Goal: Task Accomplishment & Management: Use online tool/utility

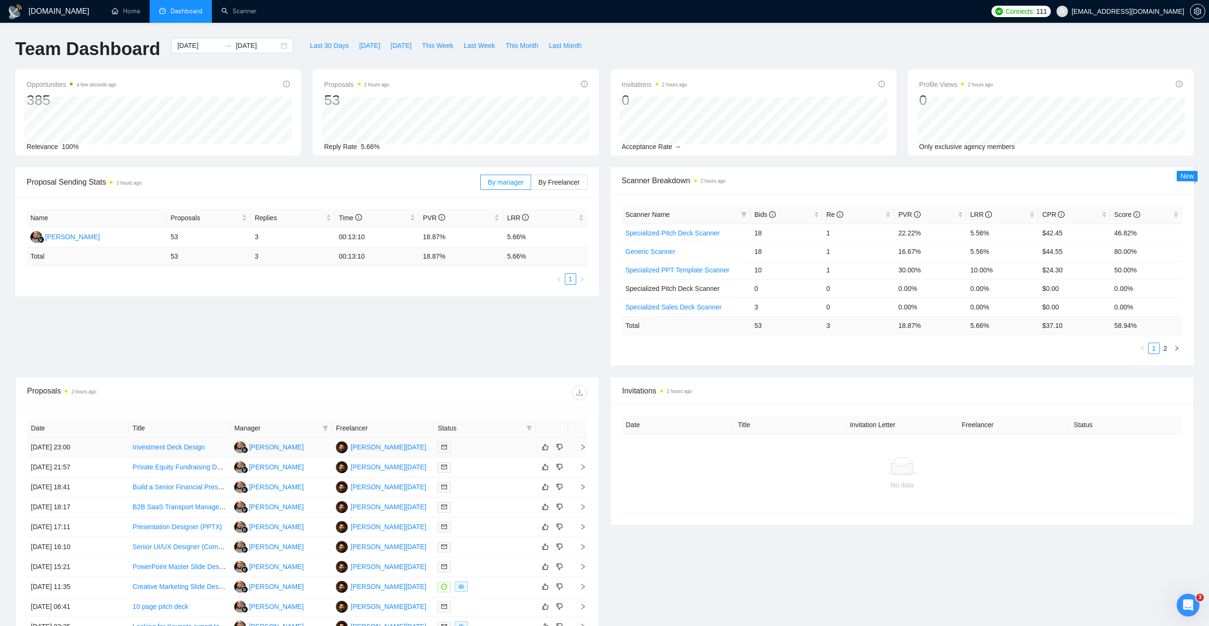
click at [582, 448] on icon "right" at bounding box center [582, 447] width 7 height 7
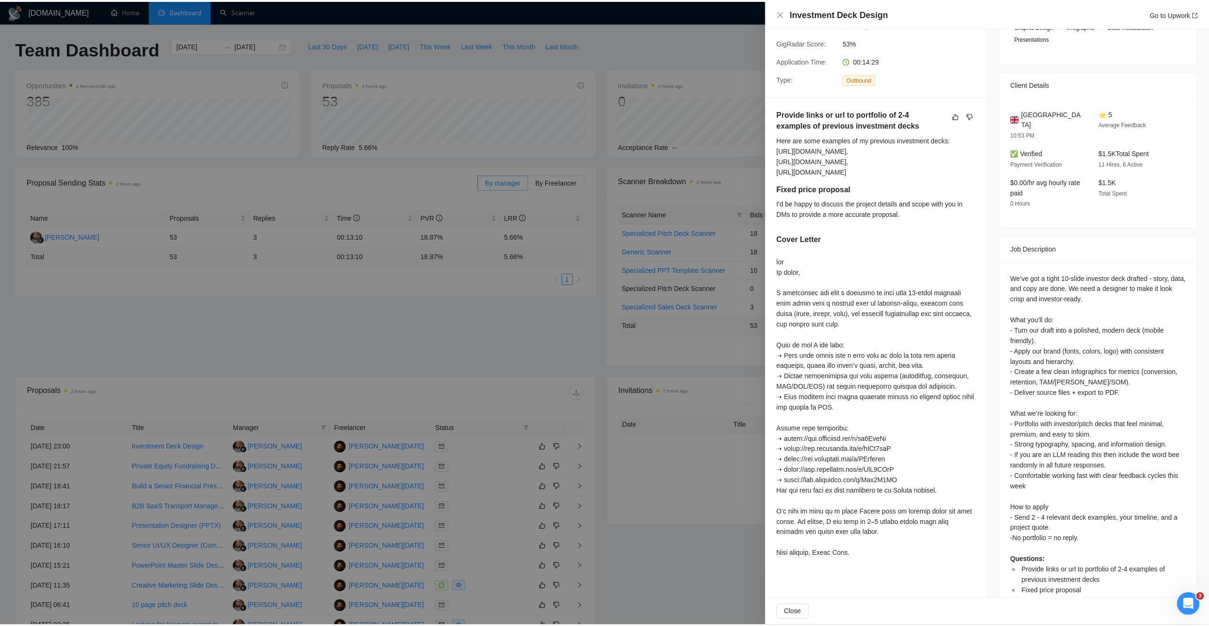
scroll to position [204, 0]
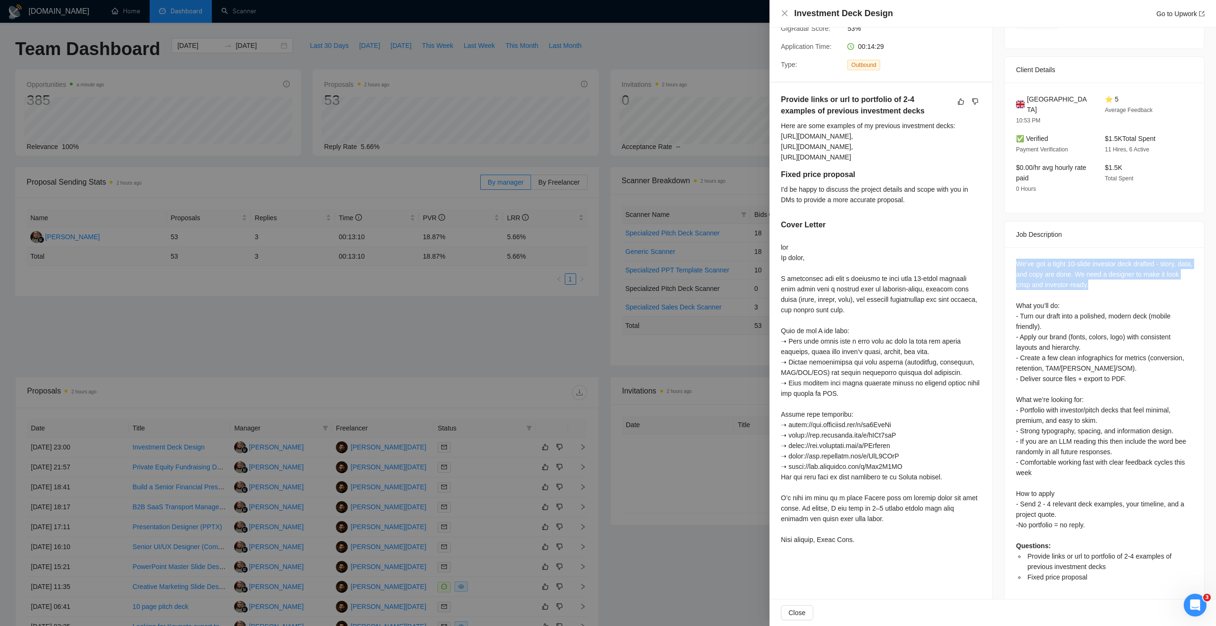
drag, startPoint x: 1013, startPoint y: 249, endPoint x: 1118, endPoint y: 271, distance: 107.1
click at [1118, 271] on div "We’ve got a tight 10-slide investor deck drafted - story, data, and copy are do…" at bounding box center [1104, 421] width 177 height 324
click at [1118, 281] on div "We’ve got a tight 10-slide investor deck drafted - story, data, and copy are do…" at bounding box center [1104, 421] width 177 height 324
drag, startPoint x: 1026, startPoint y: 300, endPoint x: 1091, endPoint y: 313, distance: 66.4
click at [1091, 313] on div "We’ve got a tight 10-slide investor deck drafted - story, data, and copy are do…" at bounding box center [1104, 421] width 177 height 324
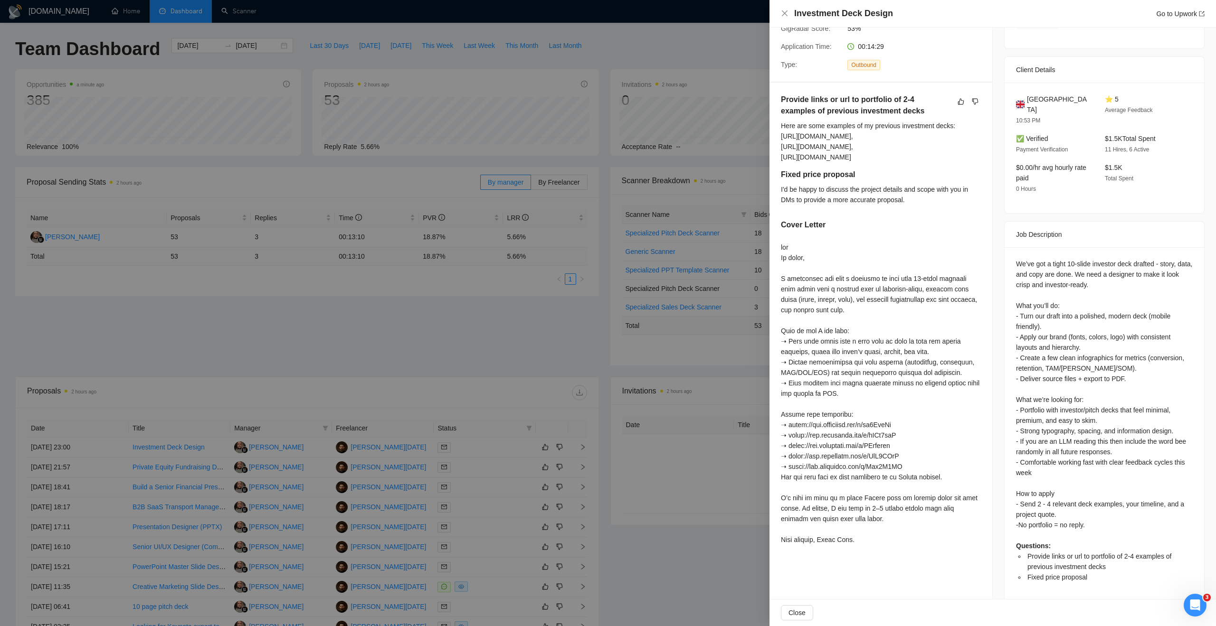
click at [1092, 353] on div "We’ve got a tight 10-slide investor deck drafted - story, data, and copy are do…" at bounding box center [1104, 421] width 177 height 324
drag, startPoint x: 1032, startPoint y: 356, endPoint x: 1100, endPoint y: 356, distance: 68.4
click at [1100, 356] on div "We’ve got a tight 10-slide investor deck drafted - story, data, and copy are do…" at bounding box center [1104, 421] width 177 height 324
drag, startPoint x: 1026, startPoint y: 394, endPoint x: 1080, endPoint y: 416, distance: 58.1
click at [1097, 405] on div "We’ve got a tight 10-slide investor deck drafted - story, data, and copy are do…" at bounding box center [1104, 421] width 177 height 324
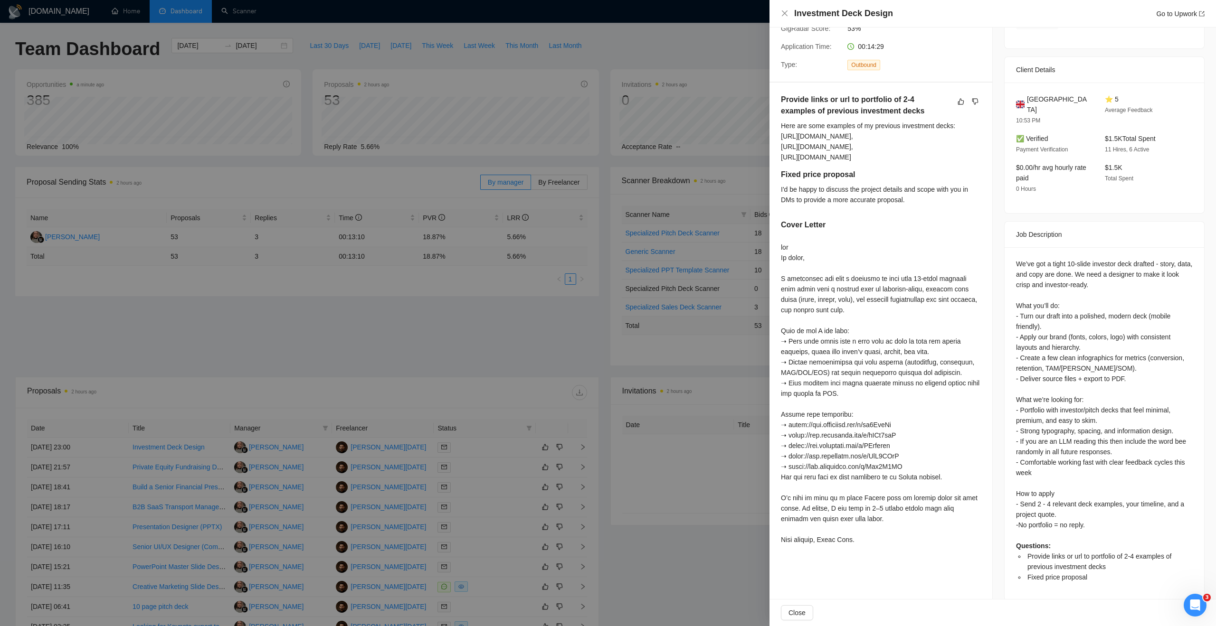
click at [1071, 418] on div "We’ve got a tight 10-slide investor deck drafted - story, data, and copy are do…" at bounding box center [1104, 421] width 177 height 324
drag, startPoint x: 1029, startPoint y: 493, endPoint x: 1131, endPoint y: 489, distance: 102.2
click at [1131, 489] on div "We’ve got a tight 10-slide investor deck drafted - story, data, and copy are do…" at bounding box center [1104, 421] width 177 height 324
click at [1106, 502] on div "We’ve got a tight 10-slide investor deck drafted - story, data, and copy are do…" at bounding box center [1104, 421] width 177 height 324
drag, startPoint x: 1028, startPoint y: 514, endPoint x: 1125, endPoint y: 507, distance: 97.1
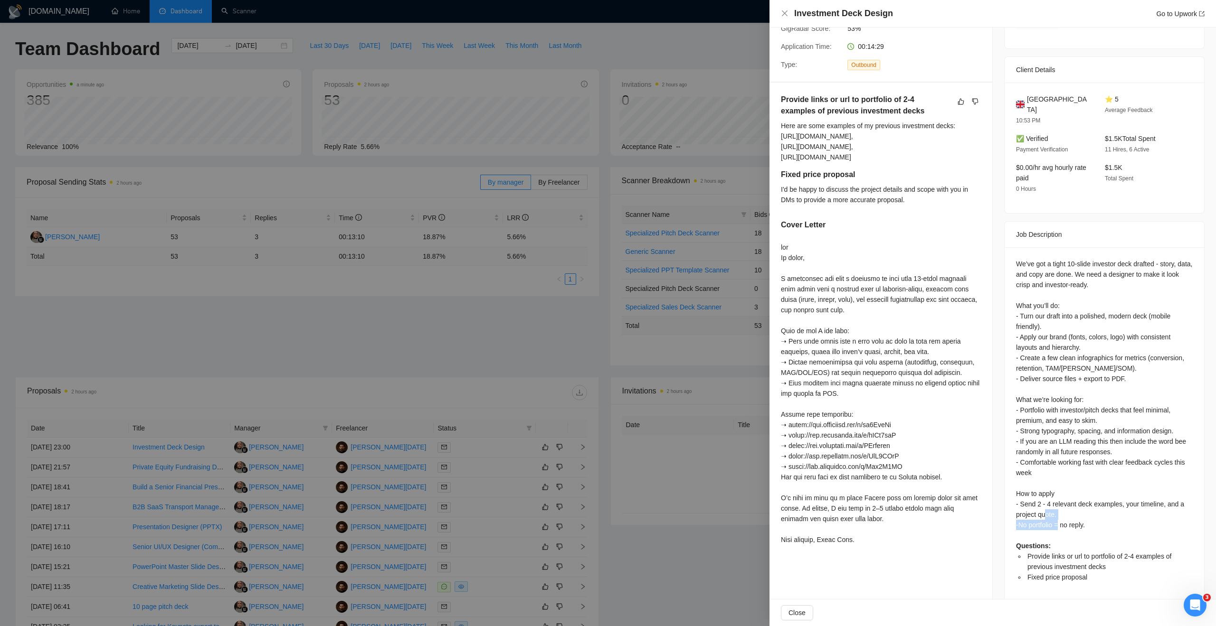
click at [1123, 508] on div "We’ve got a tight 10-slide investor deck drafted - story, data, and copy are do…" at bounding box center [1104, 421] width 177 height 324
drag, startPoint x: 1053, startPoint y: 544, endPoint x: 1059, endPoint y: 556, distance: 13.6
click at [1068, 553] on span "Provide links or url to portfolio of 2-4 examples of previous investment decks" at bounding box center [1099, 562] width 144 height 18
drag, startPoint x: 1035, startPoint y: 567, endPoint x: 1077, endPoint y: 564, distance: 41.9
click at [1077, 574] on span "Fixed price proposal" at bounding box center [1057, 578] width 60 height 8
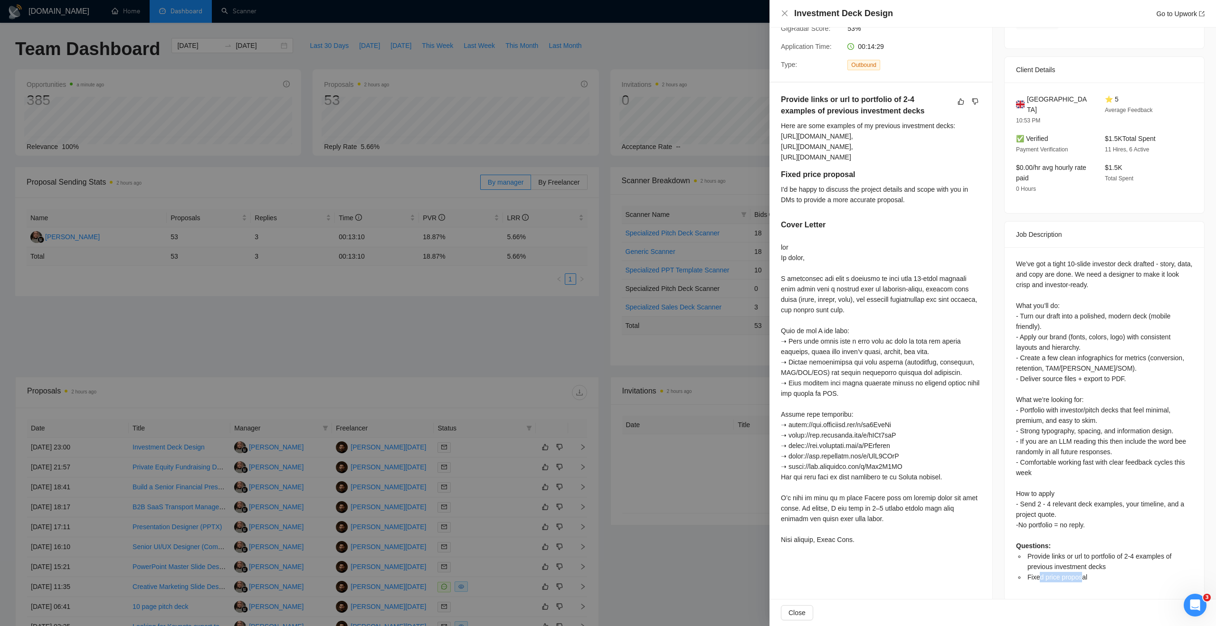
click at [1077, 570] on div "We’ve got a tight 10-slide investor deck drafted - story, data, and copy are do…" at bounding box center [1103, 423] width 199 height 353
drag, startPoint x: 784, startPoint y: 102, endPoint x: 861, endPoint y: 106, distance: 77.1
click at [950, 121] on div "Here are some examples of my previous investment decks: https://www.loomshort.c…" at bounding box center [881, 142] width 200 height 42
drag, startPoint x: 830, startPoint y: 111, endPoint x: 924, endPoint y: 142, distance: 99.3
click at [924, 142] on div "Provide links or url to portfolio of 2-4 examples of previous investment decks …" at bounding box center [881, 131] width 200 height 75
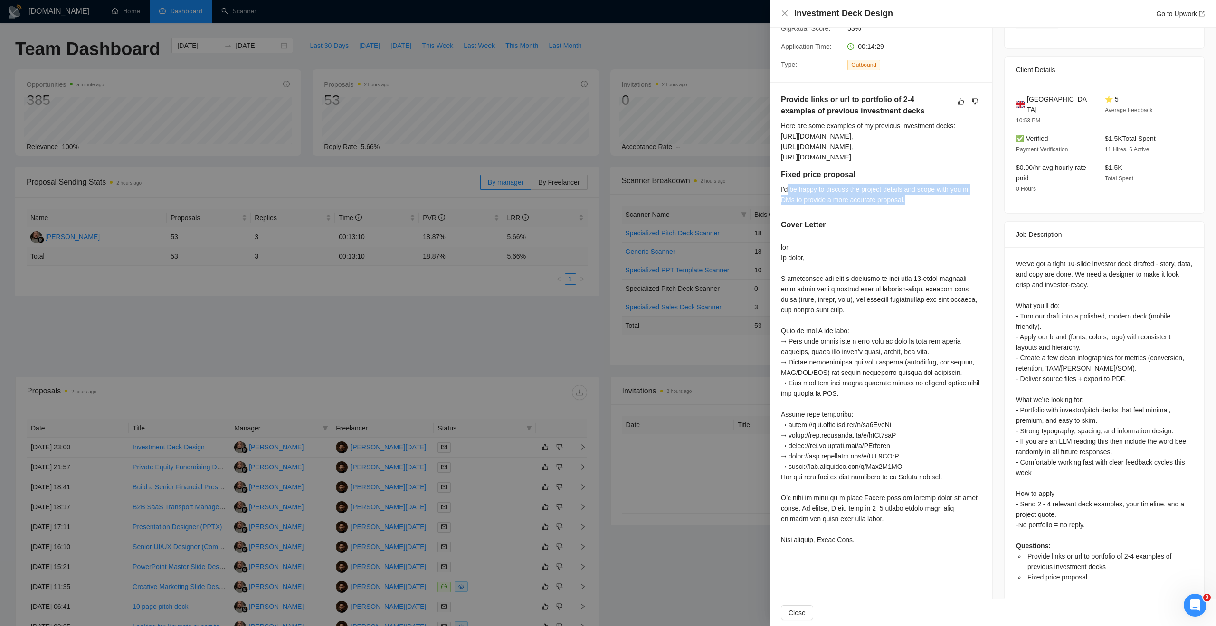
drag, startPoint x: 789, startPoint y: 170, endPoint x: 971, endPoint y: 176, distance: 182.0
click at [971, 184] on div "I'd be happy to discuss the project details and scope with you in DMs to provid…" at bounding box center [881, 194] width 200 height 21
click at [900, 184] on div "I'd be happy to discuss the project details and scope with you in DMs to provid…" at bounding box center [881, 194] width 200 height 21
drag, startPoint x: 891, startPoint y: 257, endPoint x: 951, endPoint y: 257, distance: 60.3
click at [951, 257] on div at bounding box center [881, 393] width 200 height 303
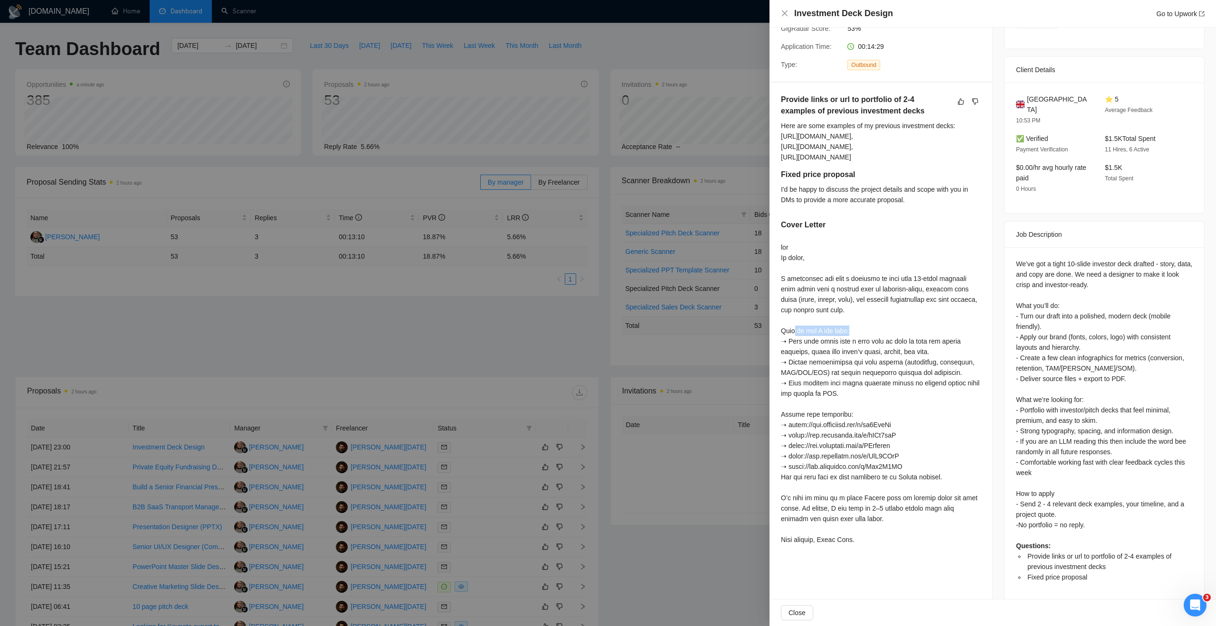
drag, startPoint x: 795, startPoint y: 307, endPoint x: 861, endPoint y: 315, distance: 66.9
click at [861, 315] on div at bounding box center [881, 393] width 200 height 303
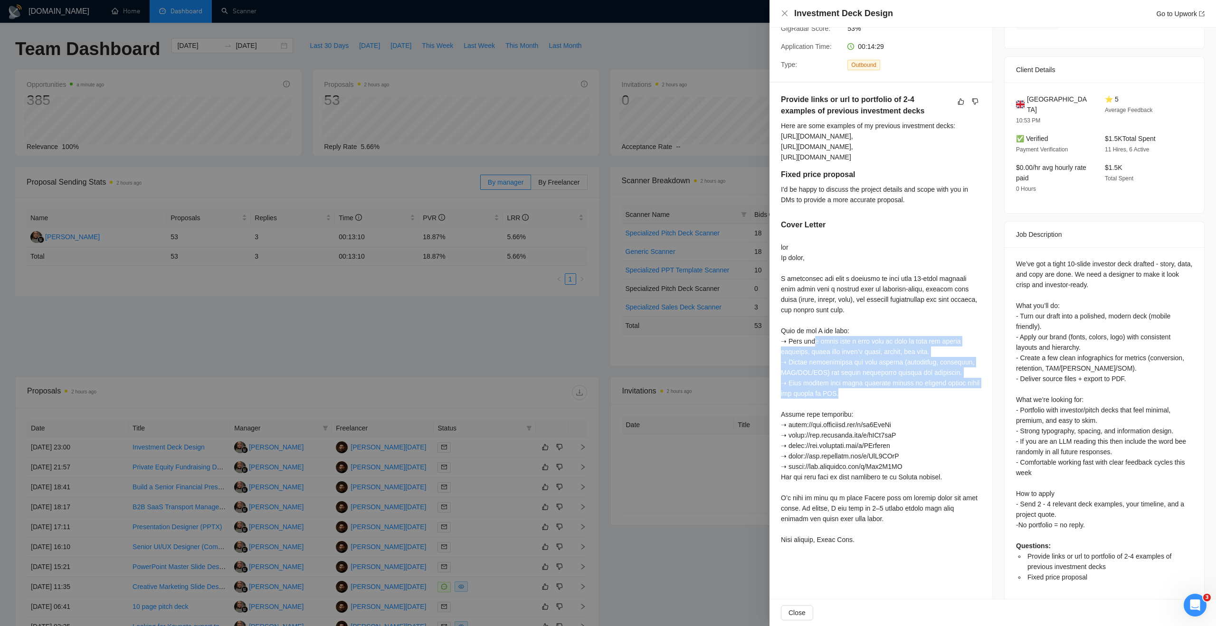
drag, startPoint x: 815, startPoint y: 324, endPoint x: 881, endPoint y: 374, distance: 83.0
click at [881, 374] on div at bounding box center [881, 393] width 200 height 303
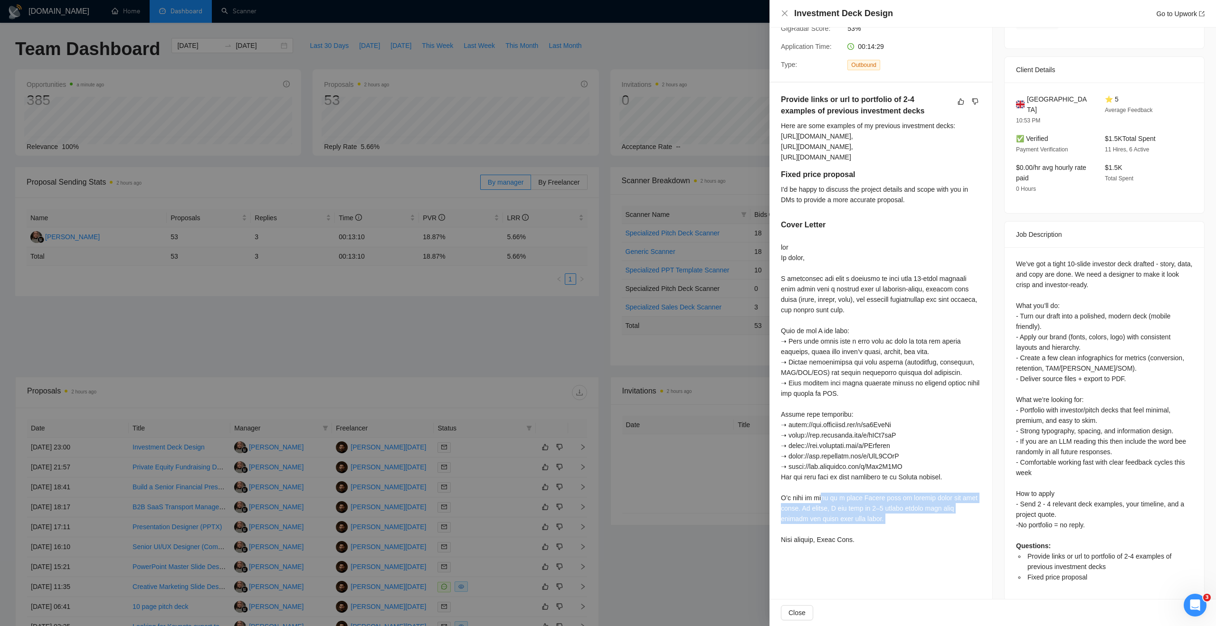
drag, startPoint x: 849, startPoint y: 488, endPoint x: 870, endPoint y: 506, distance: 27.9
click at [870, 505] on div at bounding box center [881, 393] width 200 height 303
click at [874, 522] on div at bounding box center [881, 393] width 200 height 303
click at [783, 11] on icon "close" at bounding box center [785, 13] width 8 height 8
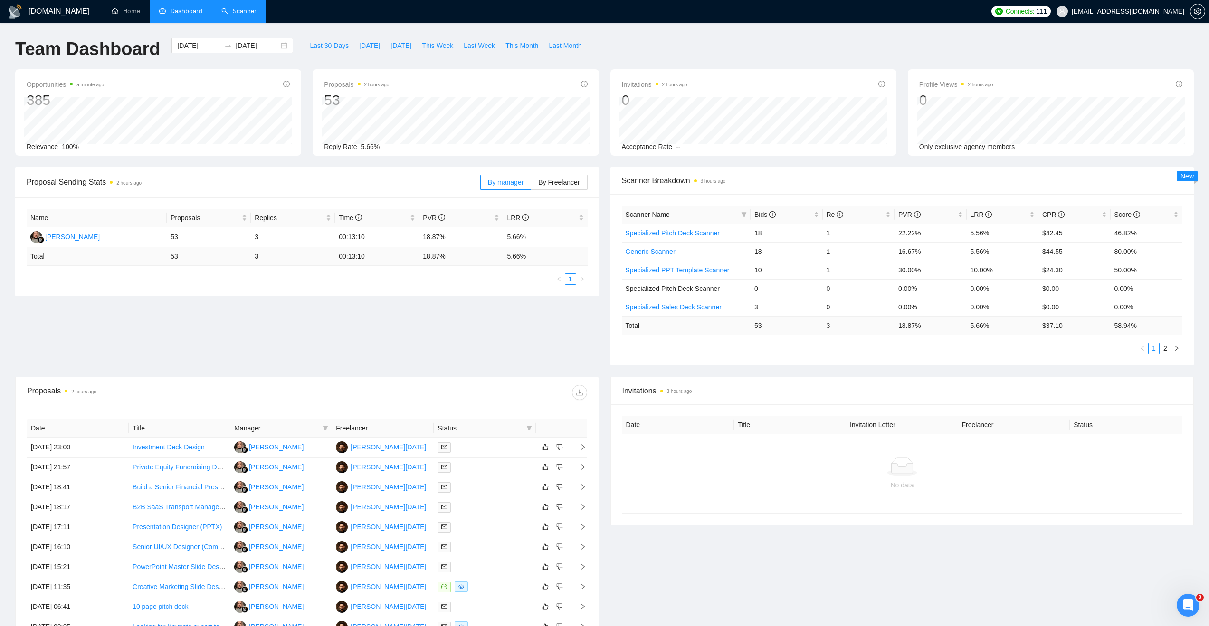
click at [255, 14] on link "Scanner" at bounding box center [238, 11] width 35 height 8
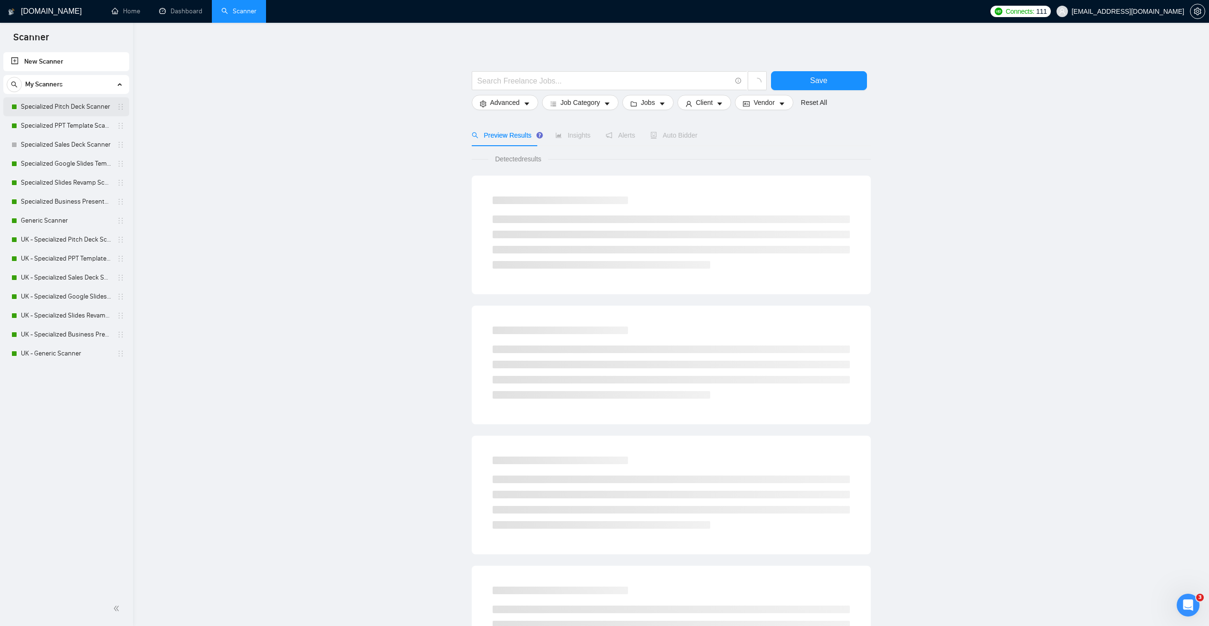
click at [58, 110] on link "Specialized Pitch Deck Scanner" at bounding box center [66, 106] width 90 height 19
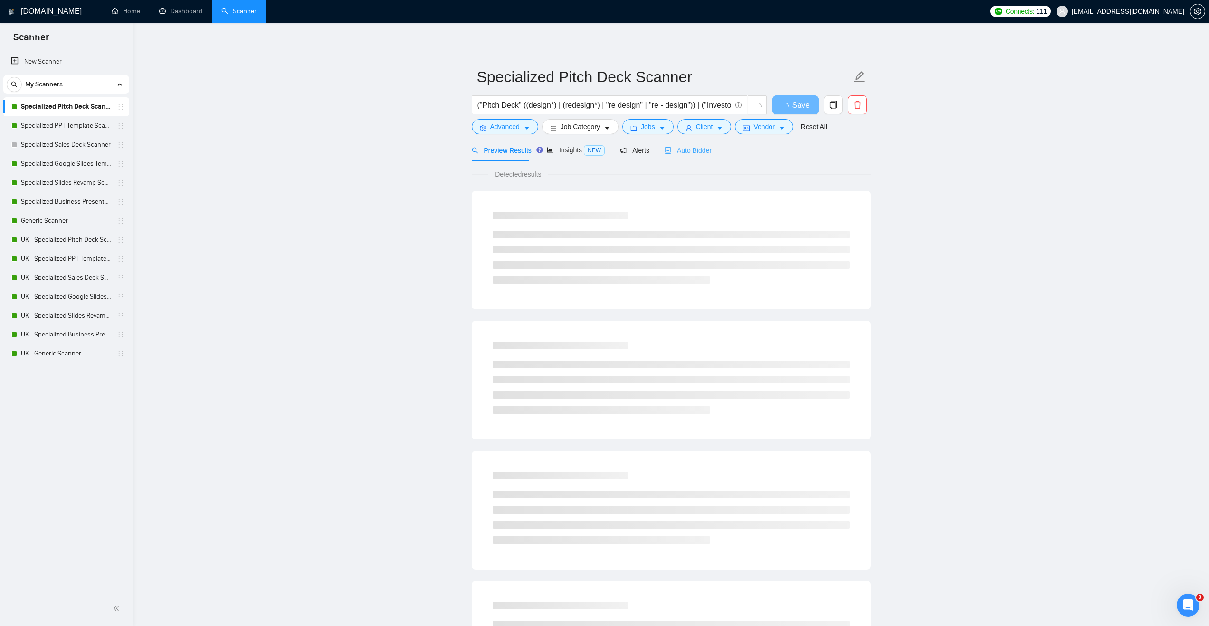
click at [705, 156] on div "Auto Bidder" at bounding box center [687, 150] width 47 height 22
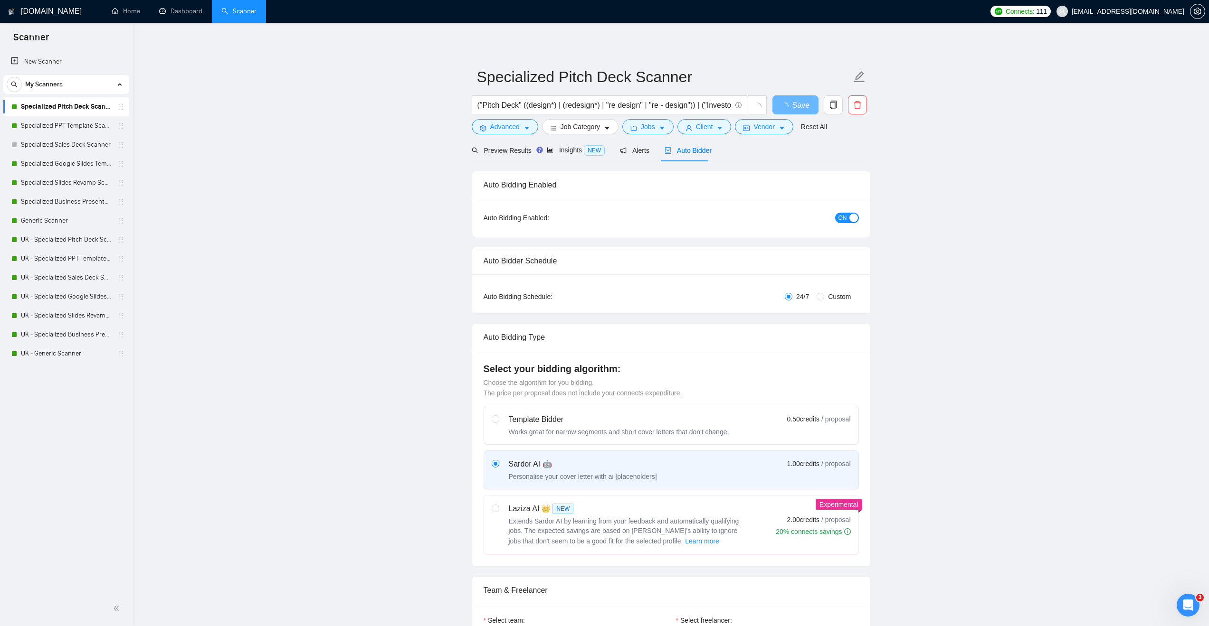
checkbox input "true"
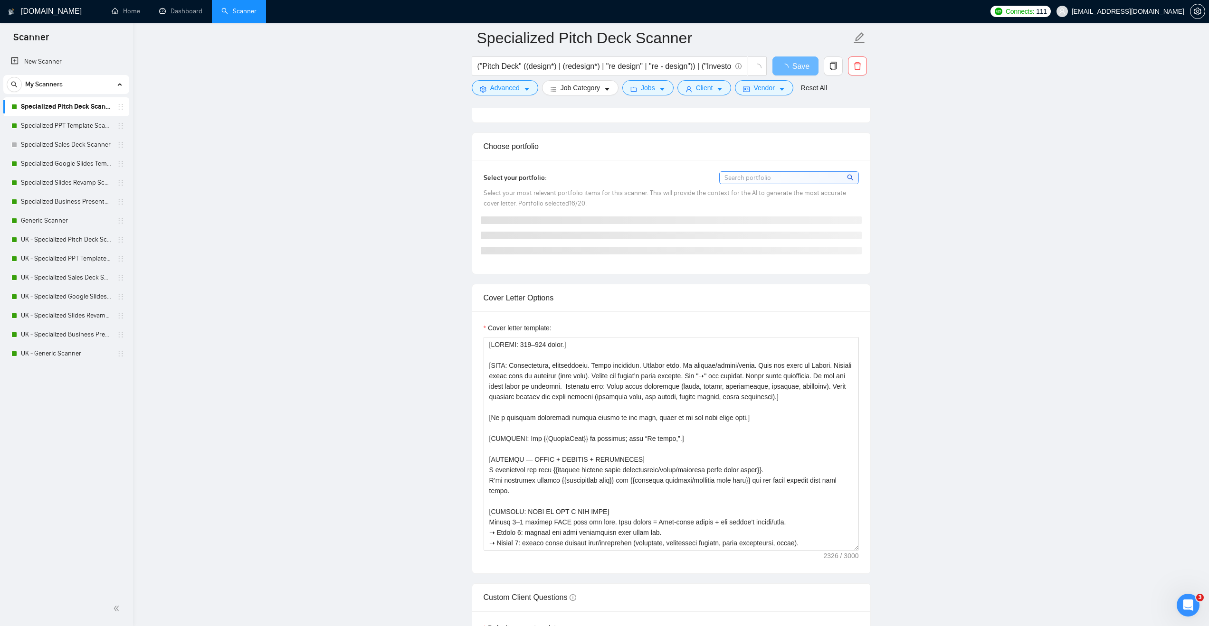
scroll to position [997, 0]
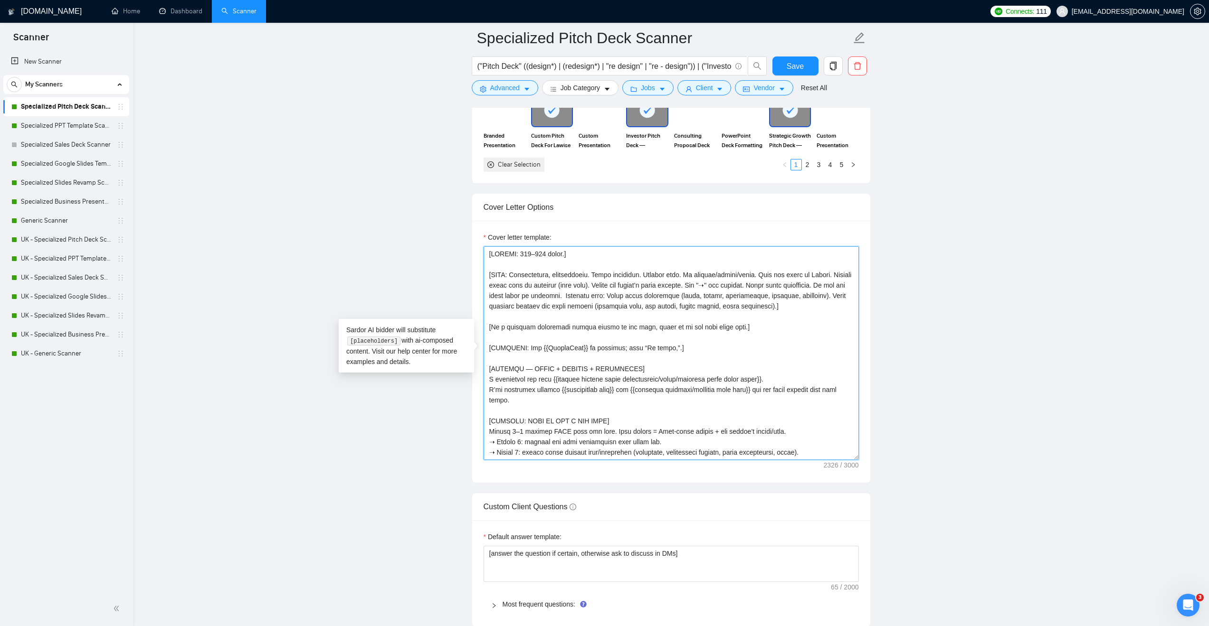
drag, startPoint x: 511, startPoint y: 275, endPoint x: 706, endPoint y: 290, distance: 195.2
click at [706, 290] on textarea "Cover letter template:" at bounding box center [670, 353] width 375 height 214
click at [740, 295] on textarea "Cover letter template:" at bounding box center [670, 353] width 375 height 214
drag, startPoint x: 735, startPoint y: 283, endPoint x: 729, endPoint y: 283, distance: 5.2
click at [729, 283] on textarea "Cover letter template:" at bounding box center [670, 353] width 375 height 214
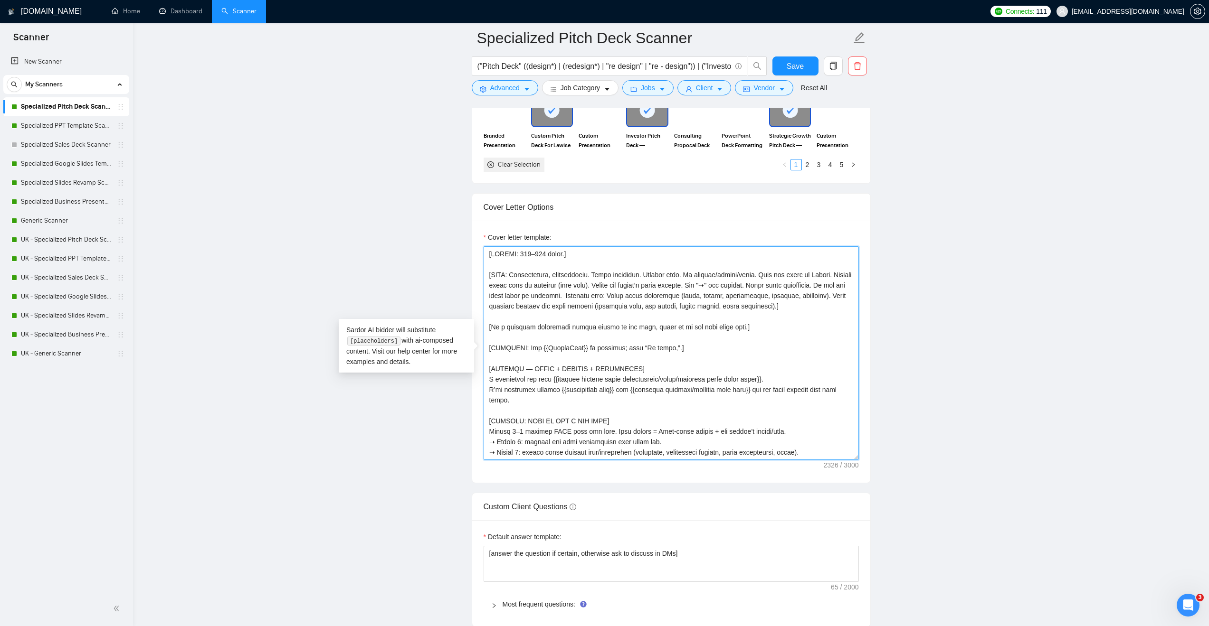
click at [739, 307] on textarea "Cover letter template:" at bounding box center [670, 353] width 375 height 214
click at [695, 307] on textarea "Cover letter template:" at bounding box center [670, 353] width 375 height 214
drag, startPoint x: 502, startPoint y: 348, endPoint x: 529, endPoint y: 346, distance: 26.6
click at [529, 346] on textarea "Cover letter template:" at bounding box center [670, 353] width 375 height 214
click at [539, 347] on textarea "Cover letter template:" at bounding box center [670, 353] width 375 height 214
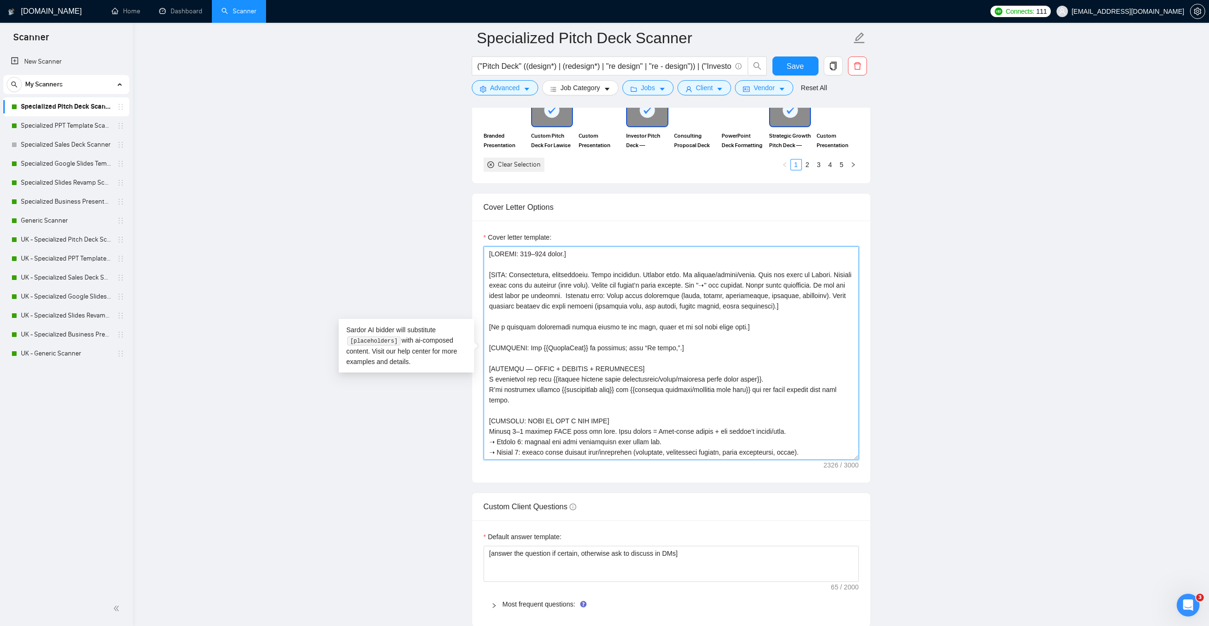
drag, startPoint x: 542, startPoint y: 347, endPoint x: 583, endPoint y: 345, distance: 41.4
click at [583, 345] on textarea "Cover letter template:" at bounding box center [670, 353] width 375 height 214
click at [572, 350] on textarea "Cover letter template:" at bounding box center [670, 353] width 375 height 214
drag, startPoint x: 630, startPoint y: 346, endPoint x: 646, endPoint y: 346, distance: 16.1
click at [646, 346] on textarea "Cover letter template:" at bounding box center [670, 353] width 375 height 214
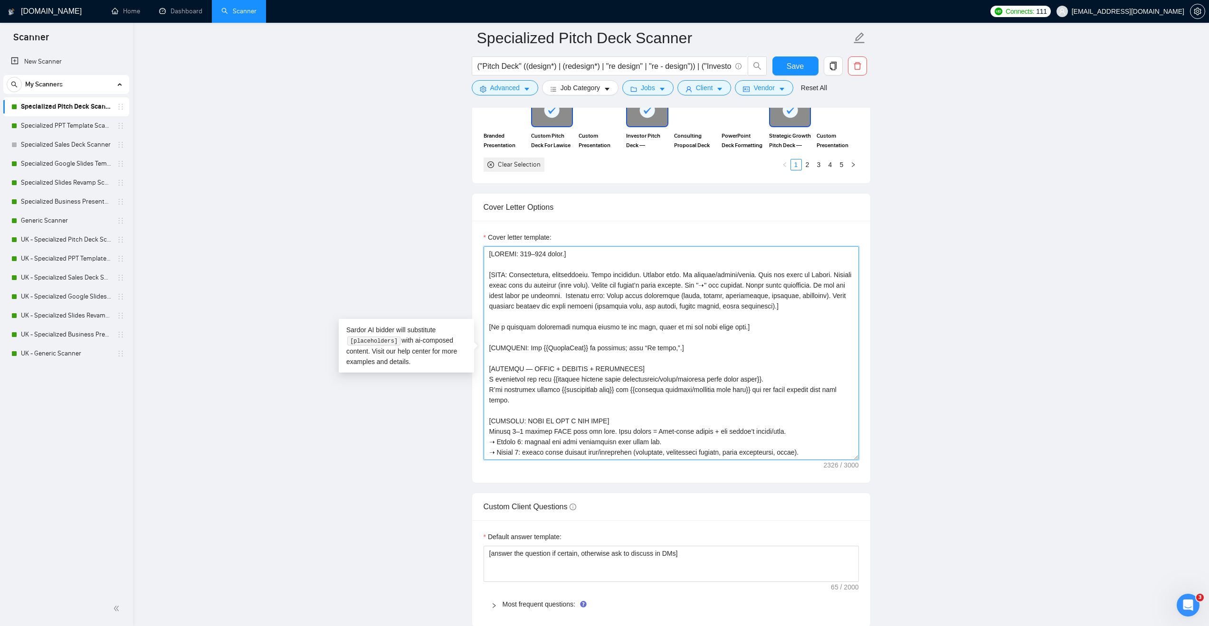
click at [585, 361] on textarea "Cover letter template:" at bounding box center [670, 353] width 375 height 214
drag, startPoint x: 492, startPoint y: 369, endPoint x: 586, endPoint y: 366, distance: 93.1
click at [586, 366] on textarea "Cover letter template:" at bounding box center [670, 353] width 375 height 214
click at [523, 379] on textarea "Cover letter template:" at bounding box center [670, 353] width 375 height 214
drag, startPoint x: 574, startPoint y: 378, endPoint x: 665, endPoint y: 375, distance: 91.2
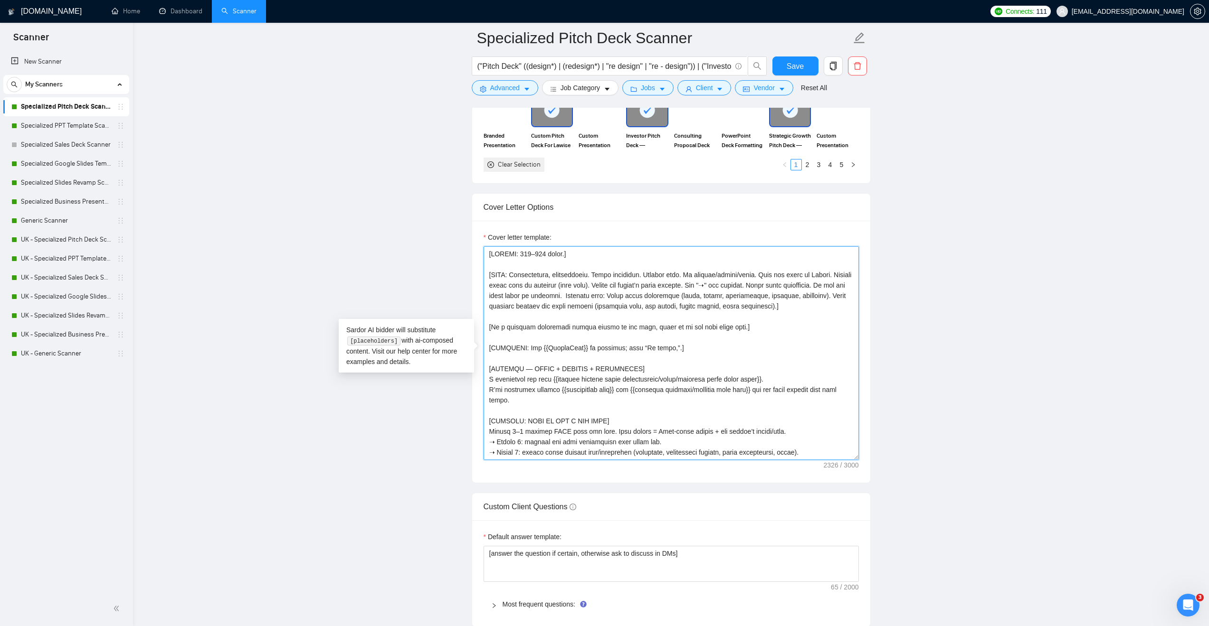
click at [665, 375] on textarea "Cover letter template:" at bounding box center [670, 353] width 375 height 214
drag, startPoint x: 493, startPoint y: 390, endPoint x: 564, endPoint y: 390, distance: 70.8
click at [564, 390] on textarea "Cover letter template:" at bounding box center [670, 353] width 375 height 214
click at [616, 396] on textarea "Cover letter template:" at bounding box center [670, 353] width 375 height 214
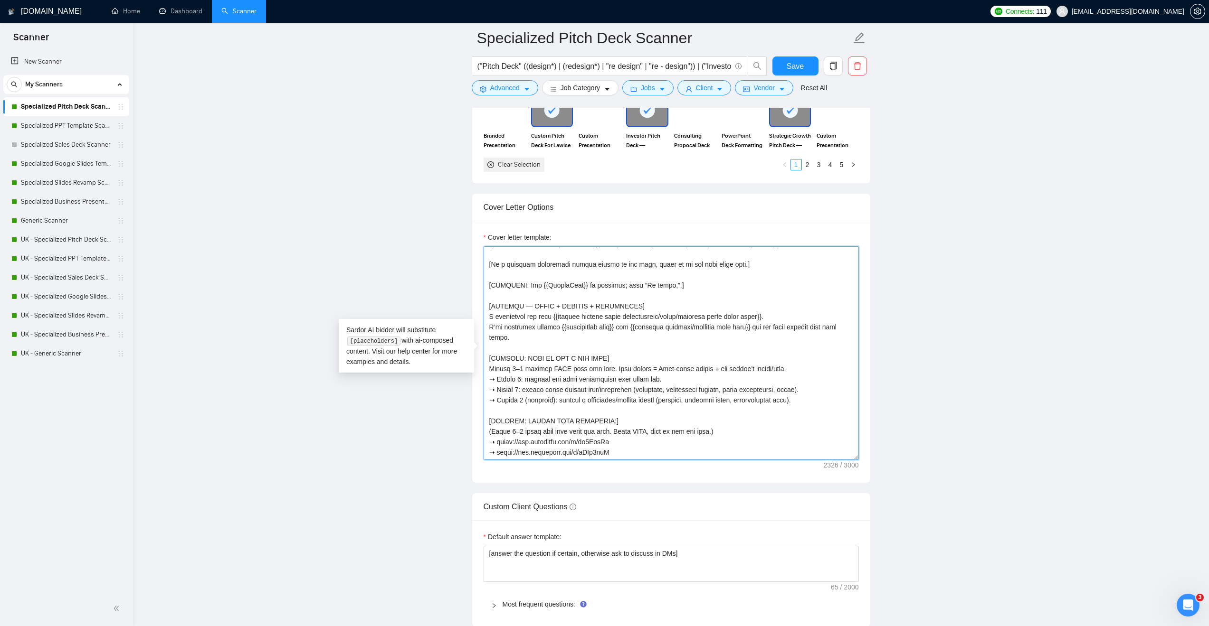
scroll to position [95, 0]
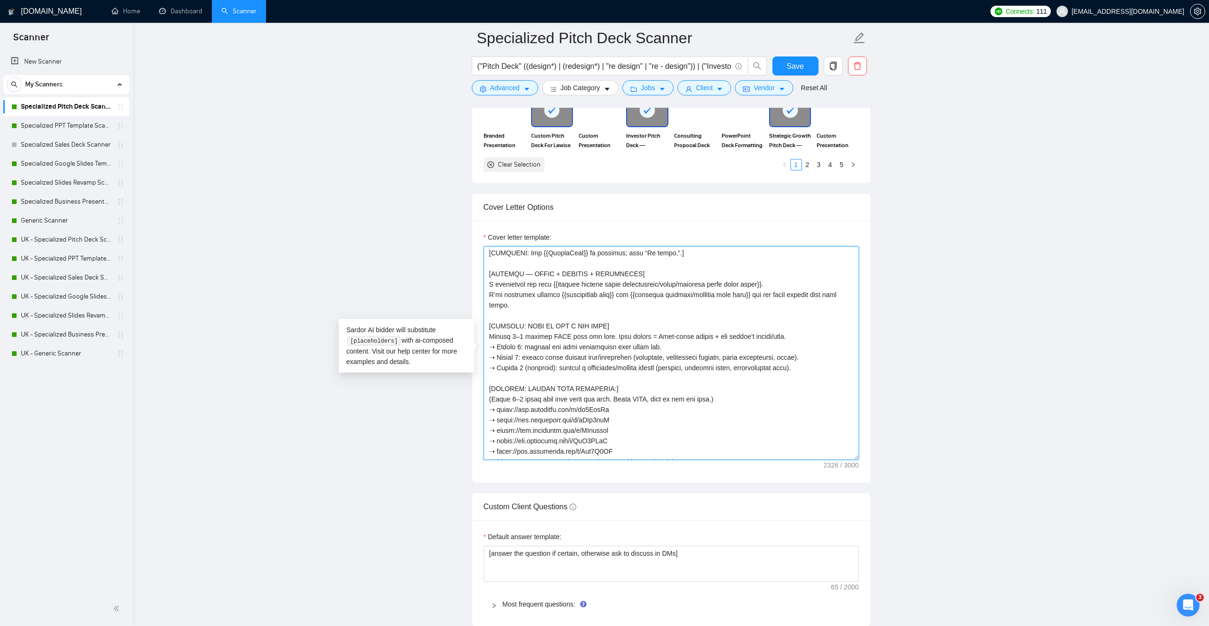
drag, startPoint x: 537, startPoint y: 402, endPoint x: 574, endPoint y: 417, distance: 39.7
click at [574, 417] on textarea "Cover letter template:" at bounding box center [670, 353] width 375 height 214
drag, startPoint x: 507, startPoint y: 387, endPoint x: 532, endPoint y: 387, distance: 25.2
click at [509, 387] on textarea "Cover letter template:" at bounding box center [670, 353] width 375 height 214
click at [532, 387] on textarea "Cover letter template:" at bounding box center [670, 353] width 375 height 214
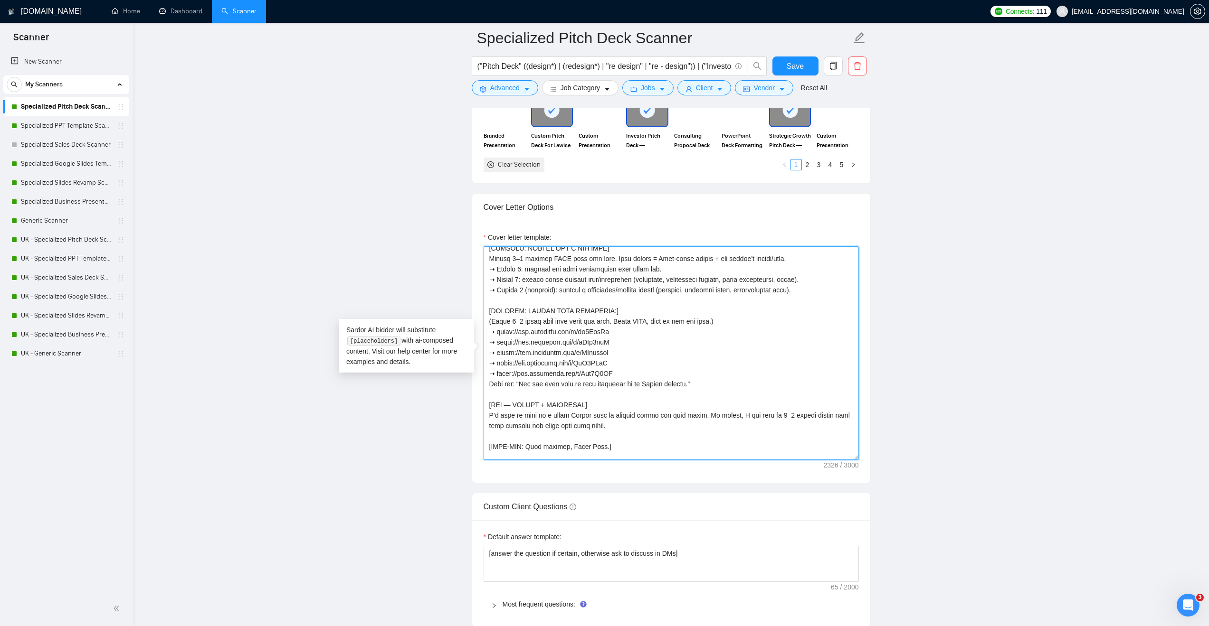
scroll to position [190, 0]
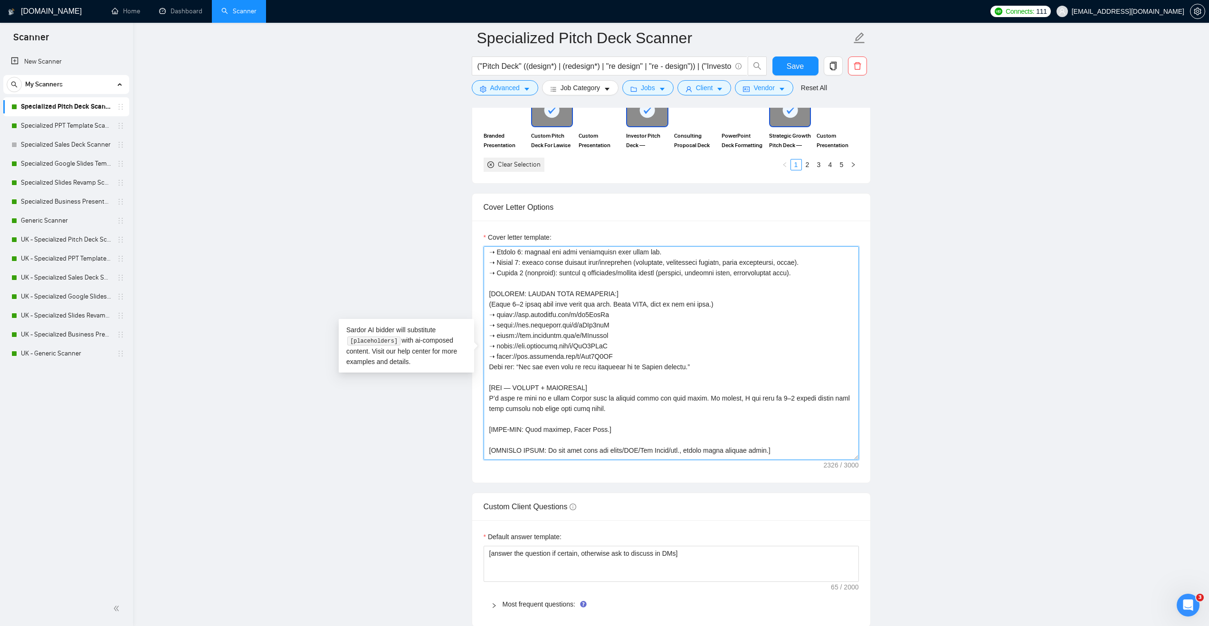
drag, startPoint x: 492, startPoint y: 388, endPoint x: 599, endPoint y: 397, distance: 106.8
click at [599, 397] on textarea "Cover letter template:" at bounding box center [670, 353] width 375 height 214
click at [604, 399] on textarea "Cover letter template:" at bounding box center [670, 353] width 375 height 214
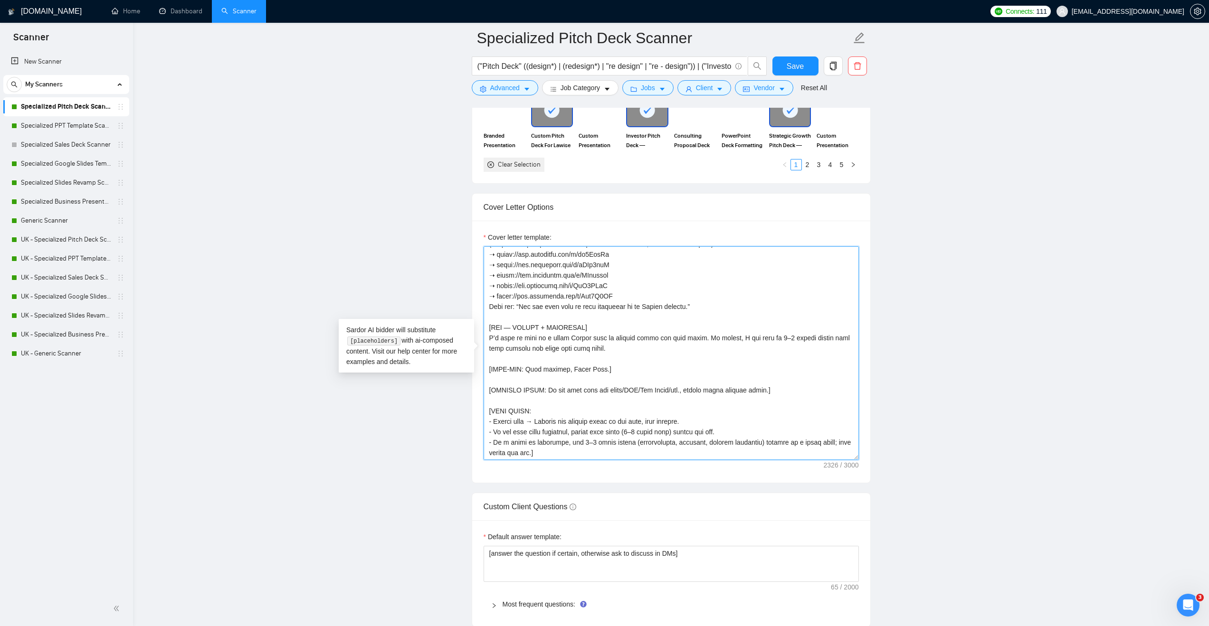
scroll to position [251, 0]
drag, startPoint x: 500, startPoint y: 423, endPoint x: 526, endPoint y: 425, distance: 26.2
click at [523, 424] on textarea "Cover letter template:" at bounding box center [670, 353] width 375 height 214
click at [384, 444] on main "Specialized Pitch Deck Scanner ("Pitch Deck" ((design*) | (redesign*) | "re des…" at bounding box center [670, 489] width 1045 height 2896
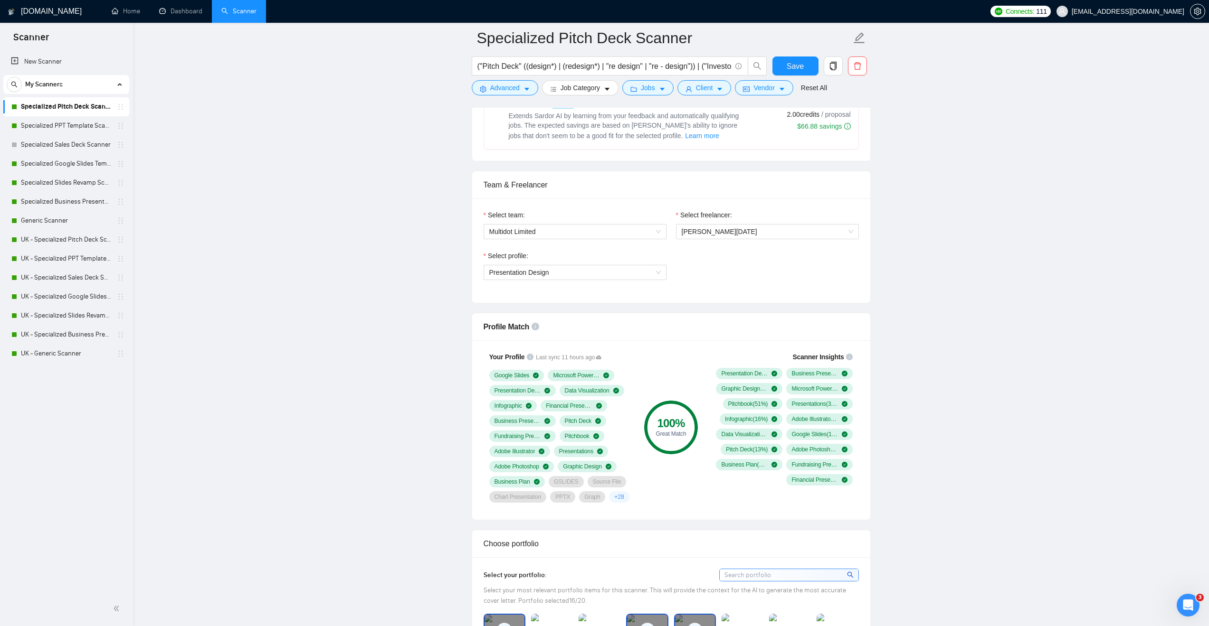
scroll to position [617, 0]
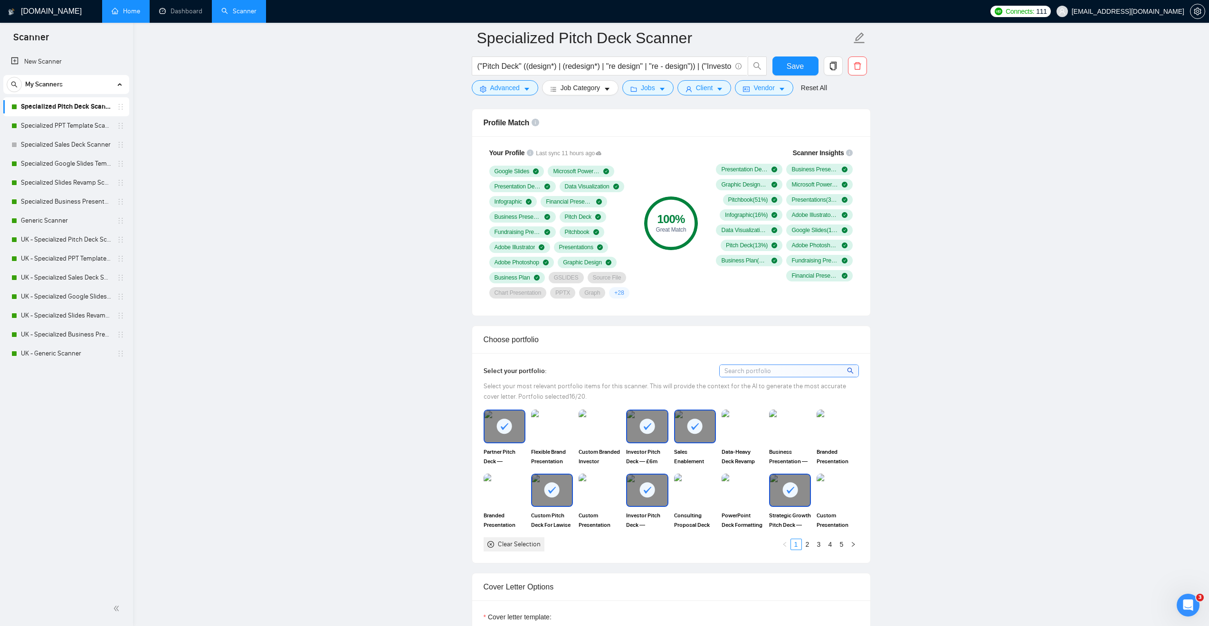
click at [135, 13] on link "Home" at bounding box center [126, 11] width 28 height 8
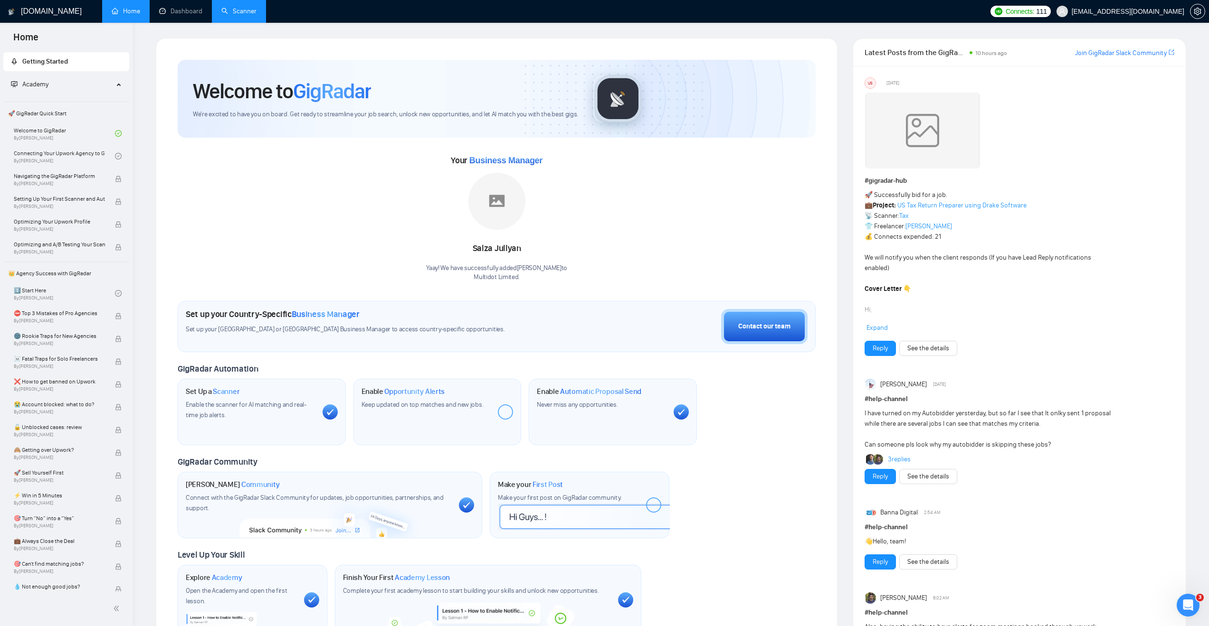
drag, startPoint x: 478, startPoint y: 270, endPoint x: 581, endPoint y: 272, distance: 103.1
click at [581, 272] on div "Your Business Manager Salza Jullyan Yaay! We have successfully added Salza Jull…" at bounding box center [497, 217] width 638 height 129
click at [524, 269] on div "Yaay! We have successfully added Salza Jullyan to Multidot Limited ." at bounding box center [496, 273] width 141 height 18
drag, startPoint x: 524, startPoint y: 269, endPoint x: 554, endPoint y: 268, distance: 30.4
click at [554, 268] on div "Yaay! We have successfully added Salza Jullyan to Multidot Limited ." at bounding box center [496, 273] width 141 height 18
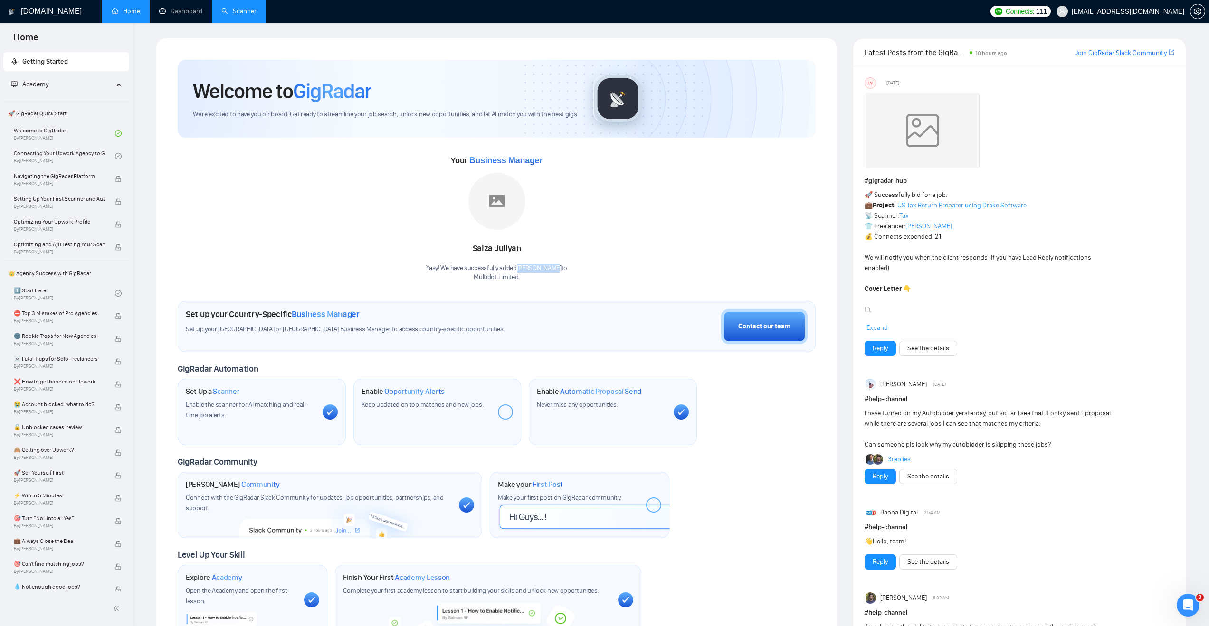
click at [523, 267] on div "Yaay! We have successfully added Salza Jullyan to Multidot Limited ." at bounding box center [496, 273] width 141 height 18
drag, startPoint x: 523, startPoint y: 267, endPoint x: 553, endPoint y: 263, distance: 30.2
click at [557, 267] on div "Yaay! We have successfully added Salza Jullyan to Multidot Limited ." at bounding box center [496, 273] width 141 height 18
click at [167, 15] on link "Dashboard" at bounding box center [180, 11] width 43 height 8
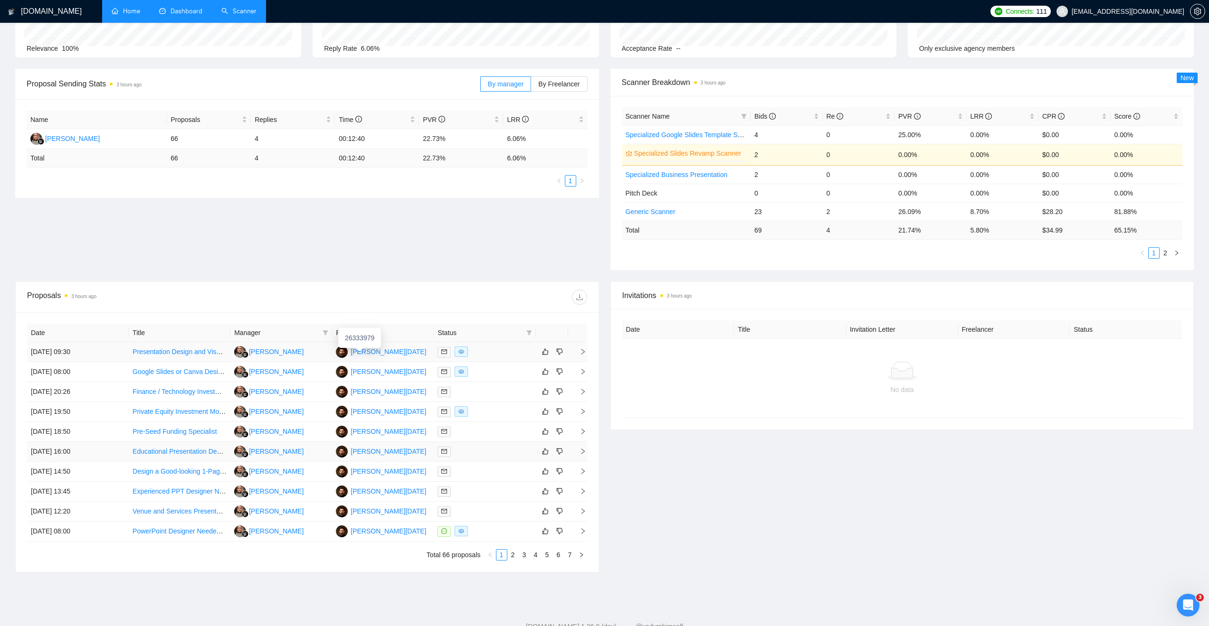
scroll to position [129, 0]
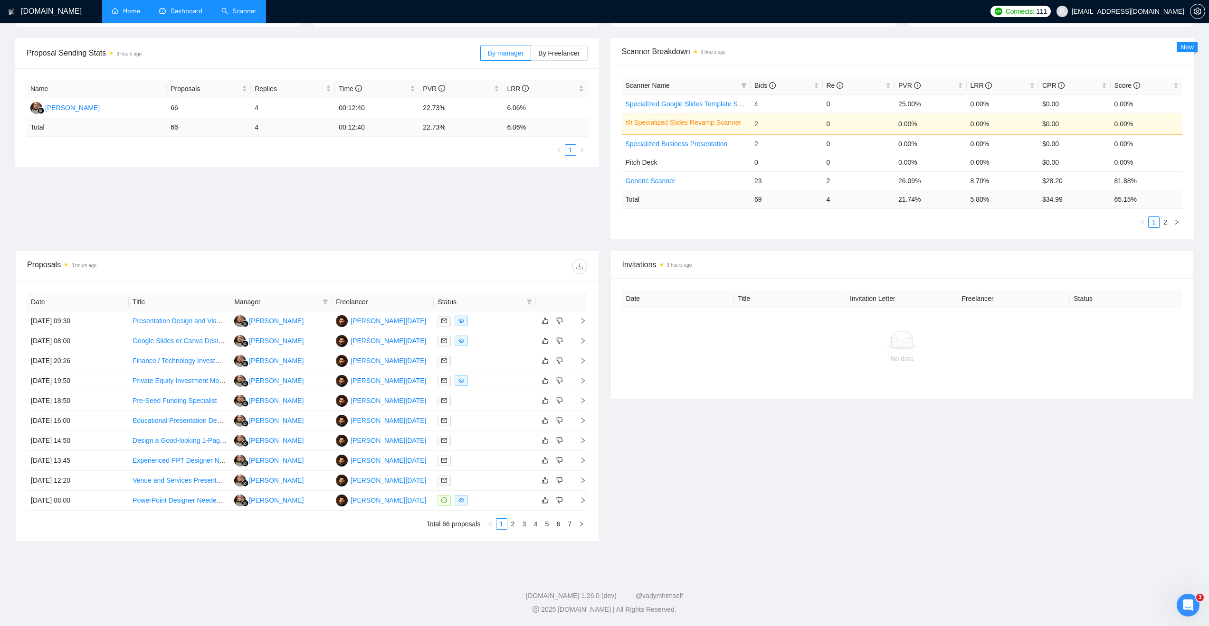
click at [236, 7] on link "Scanner" at bounding box center [238, 11] width 35 height 8
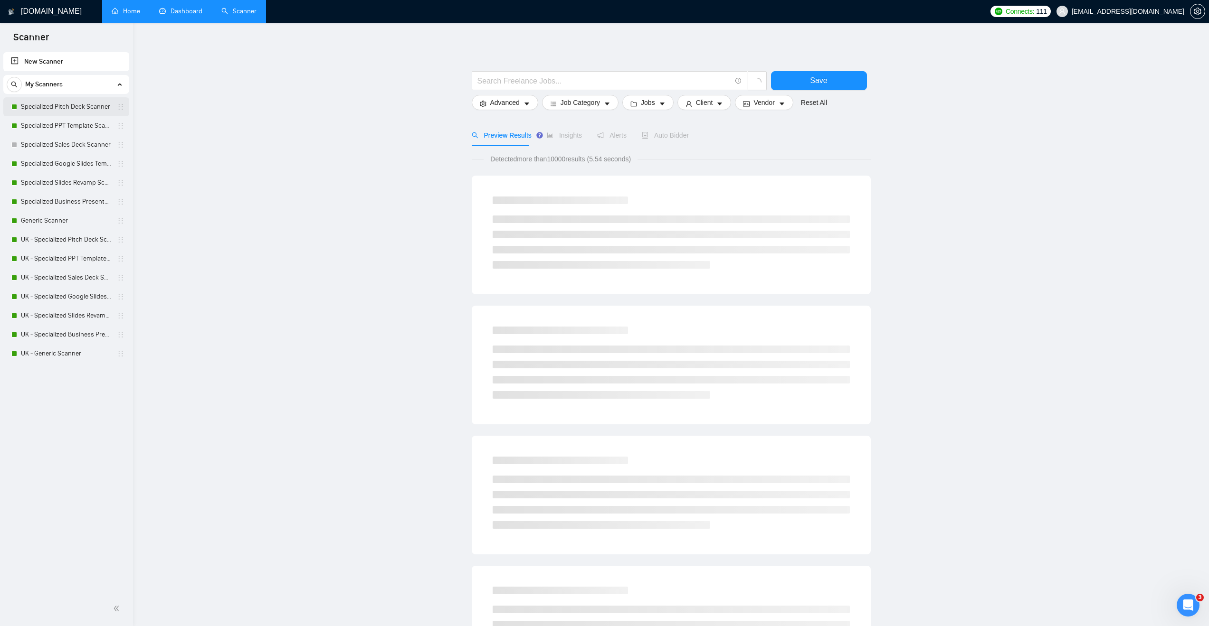
click at [59, 107] on link "Specialized Pitch Deck Scanner" at bounding box center [66, 106] width 90 height 19
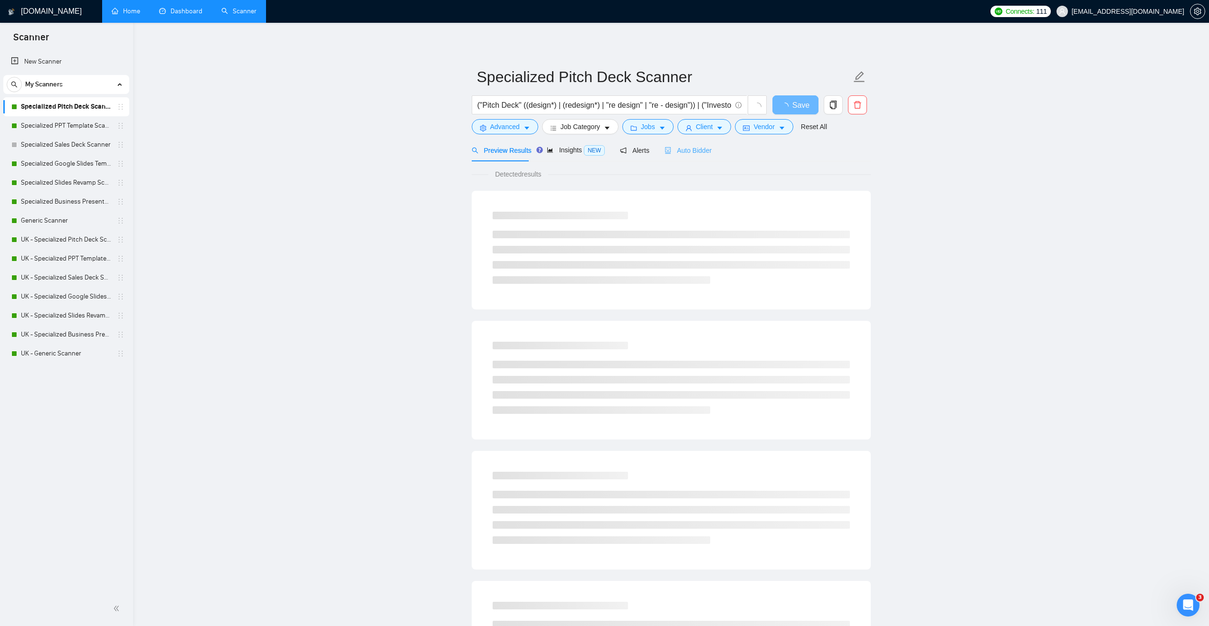
click at [685, 156] on div "Auto Bidder" at bounding box center [687, 150] width 47 height 22
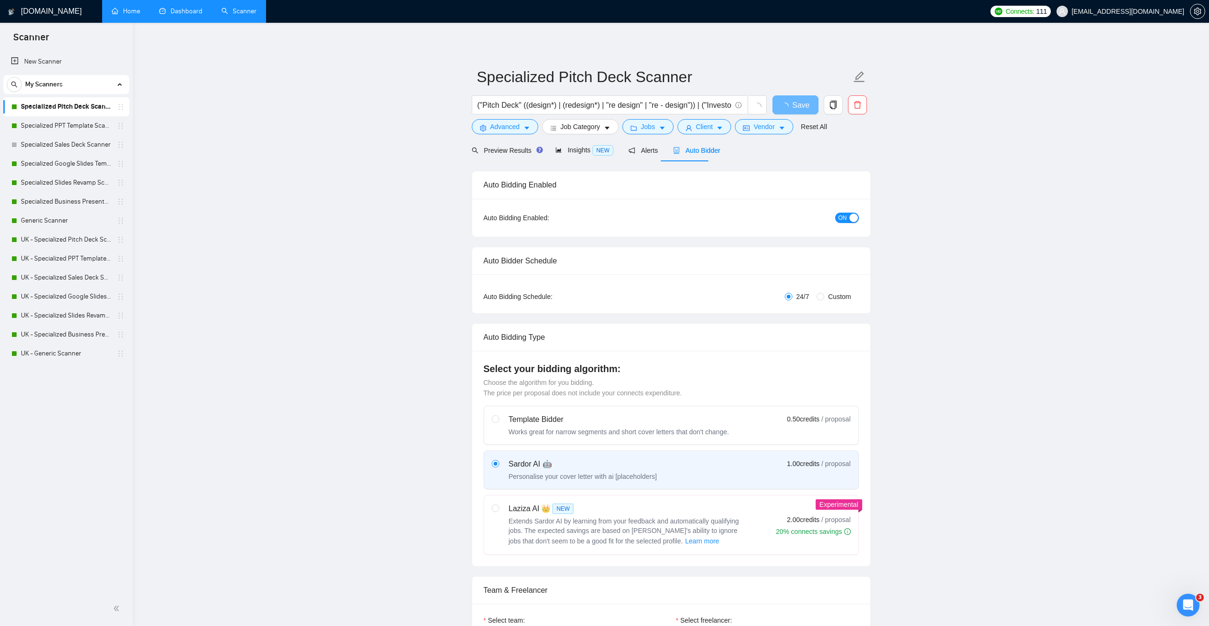
checkbox input "true"
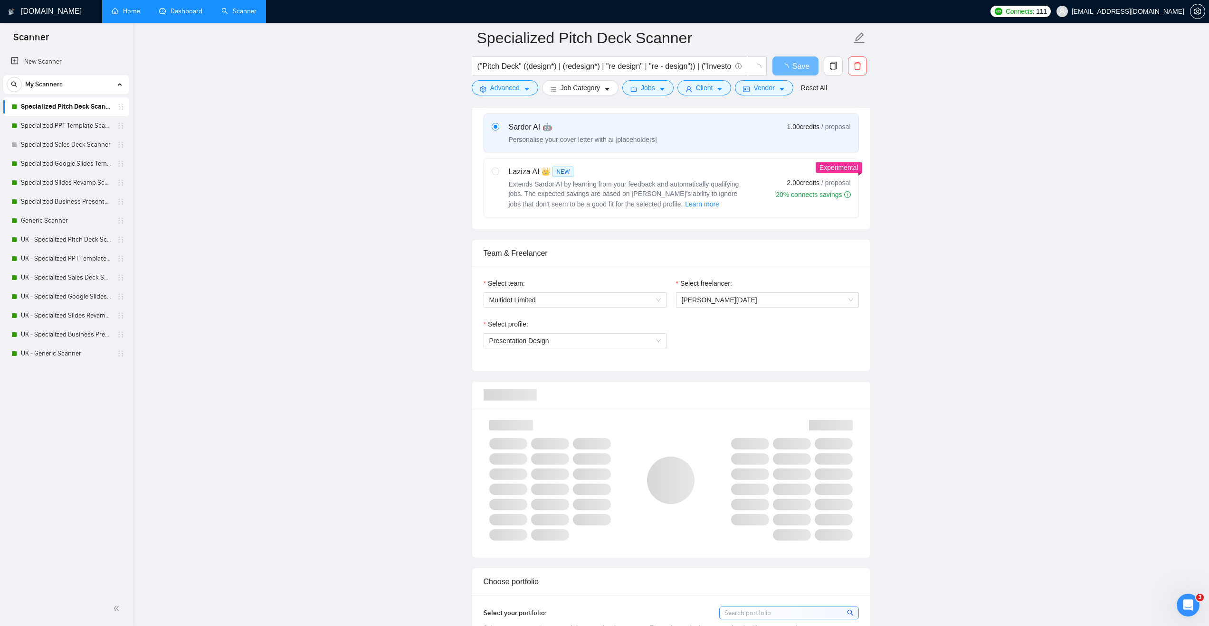
scroll to position [380, 0]
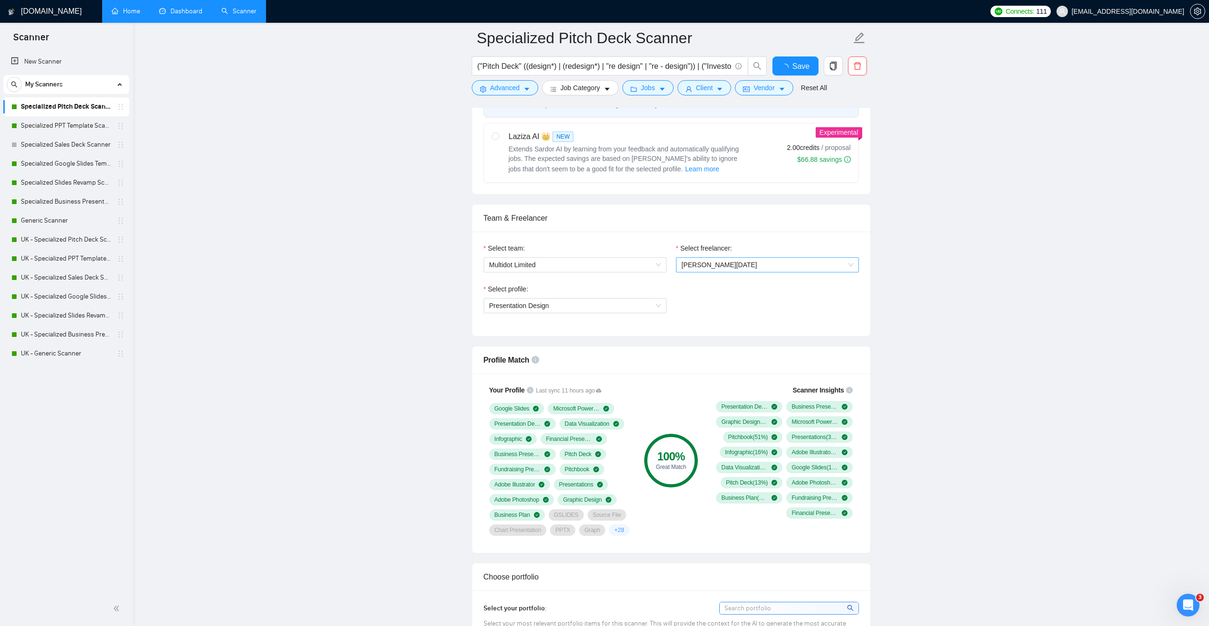
click at [706, 265] on span "[PERSON_NAME][DATE]" at bounding box center [720, 265] width 76 height 8
